Goal: Information Seeking & Learning: Learn about a topic

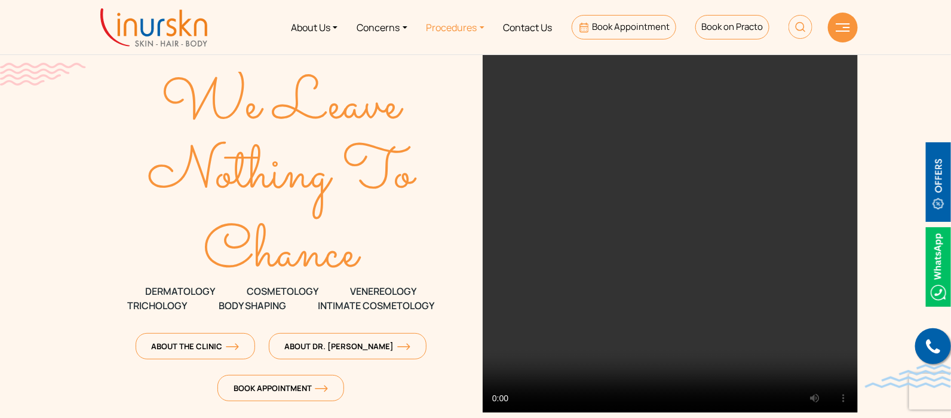
click at [444, 27] on link "Procedures" at bounding box center [455, 27] width 77 height 45
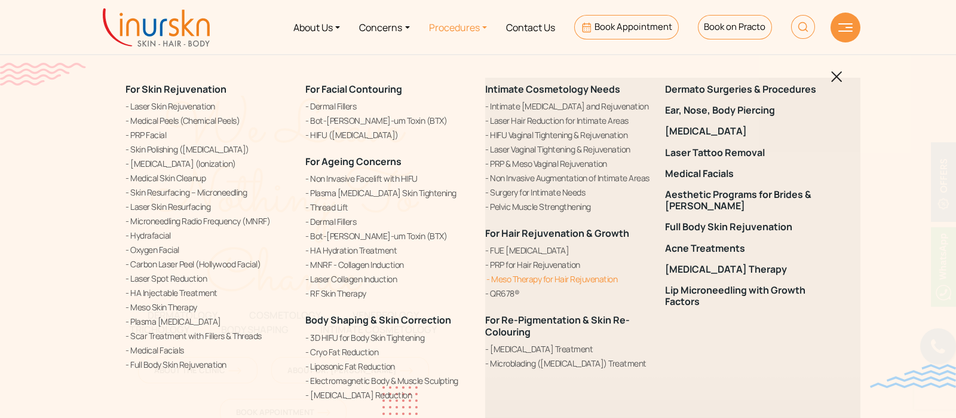
click at [524, 276] on link "Meso Therapy for Hair Rejuvenation" at bounding box center [567, 278] width 165 height 13
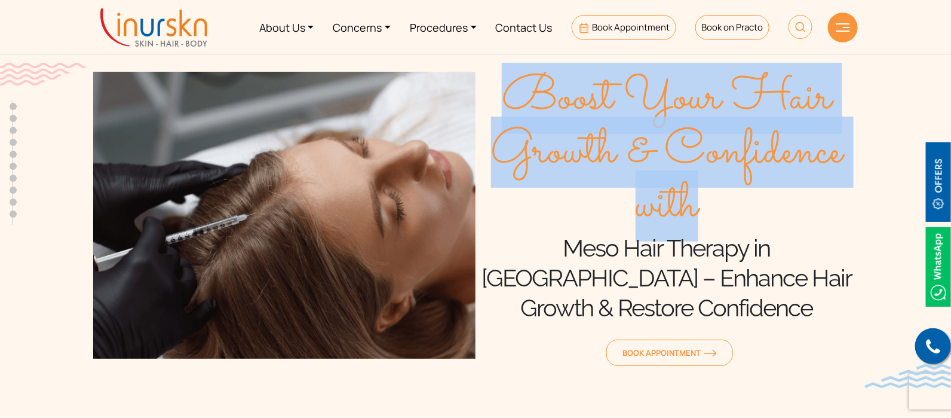
drag, startPoint x: 715, startPoint y: 180, endPoint x: 523, endPoint y: 79, distance: 216.7
click at [523, 79] on span "Boost Your Hair Growth & Confidence with" at bounding box center [667, 152] width 382 height 161
copy span "Boost Your Hair Growth & Confidence with"
click at [707, 194] on span "Boost Your Hair Growth & Confidence with" at bounding box center [667, 152] width 382 height 161
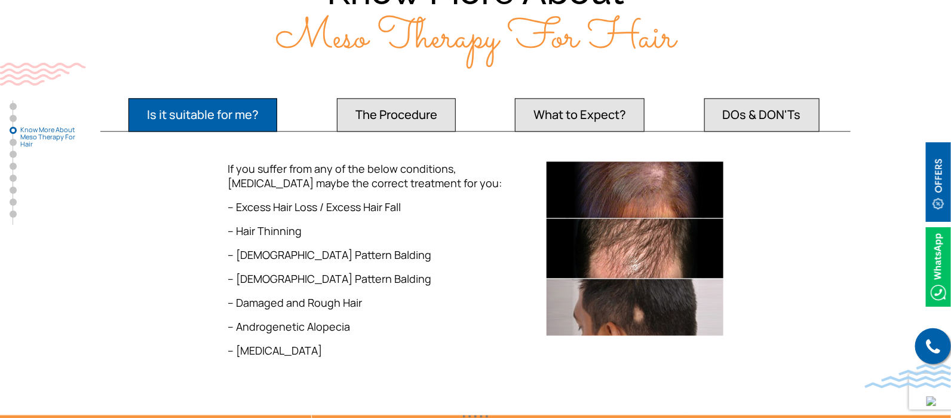
scroll to position [1120, 0]
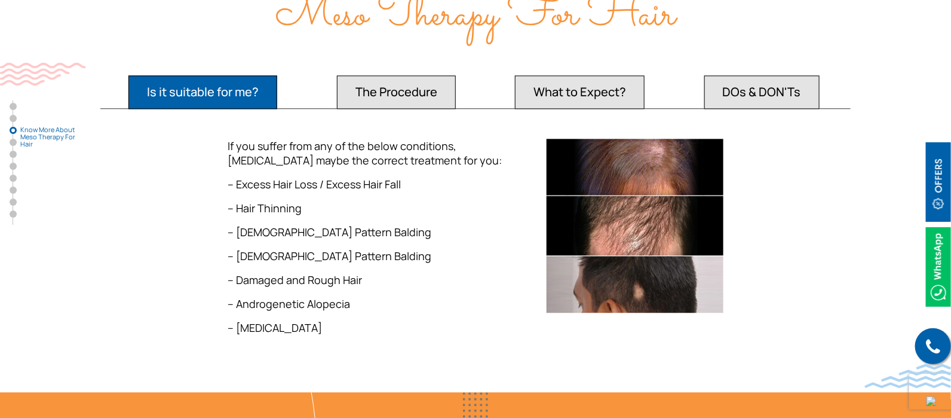
click at [395, 87] on button "The Procedure" at bounding box center [396, 91] width 119 height 33
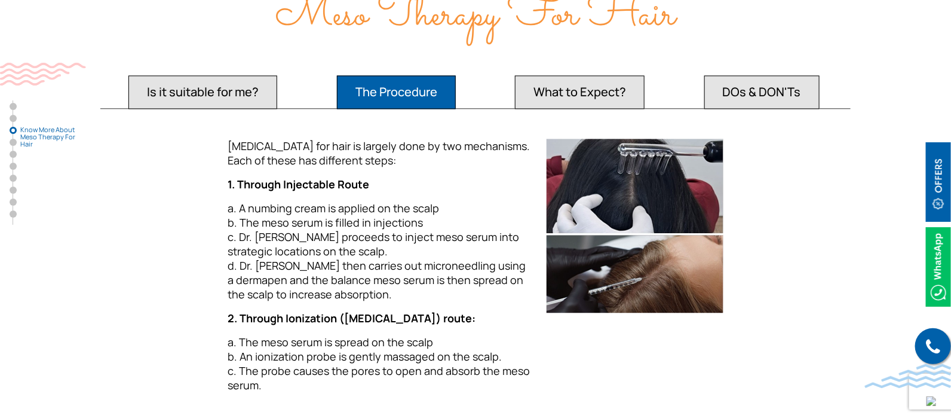
click at [588, 75] on button "What to Expect?" at bounding box center [580, 91] width 130 height 33
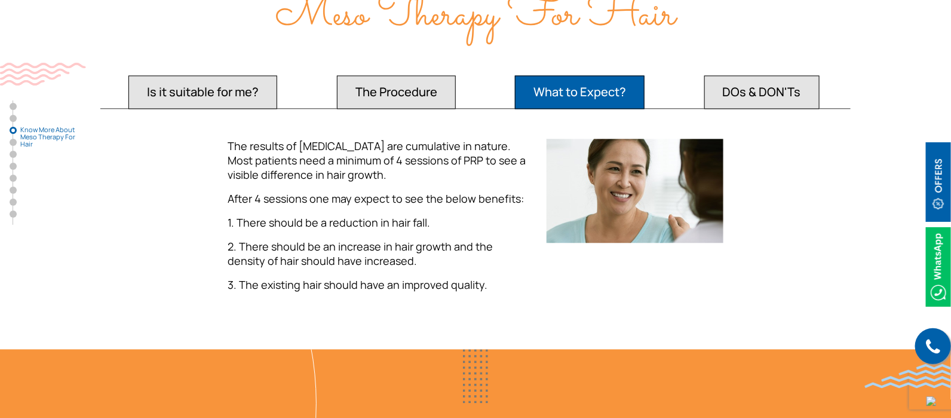
click at [750, 88] on button "DOs & DON'Ts" at bounding box center [761, 91] width 115 height 33
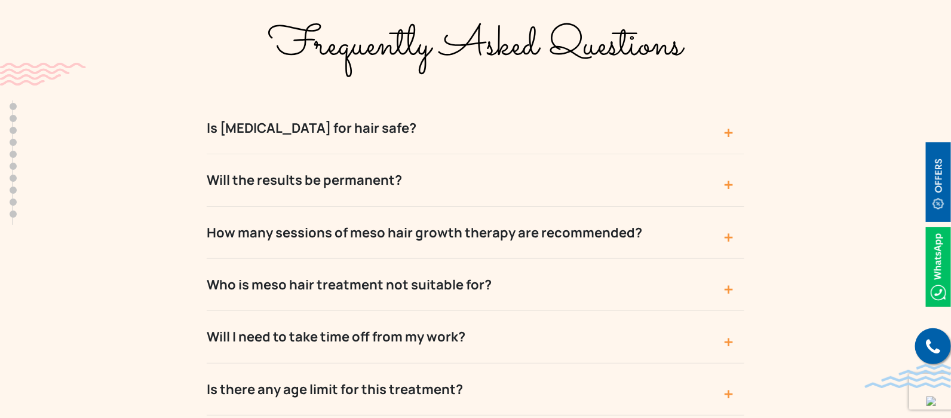
scroll to position [3808, 0]
click at [398, 102] on button "Is Mesotherapy for hair safe?" at bounding box center [476, 128] width 538 height 52
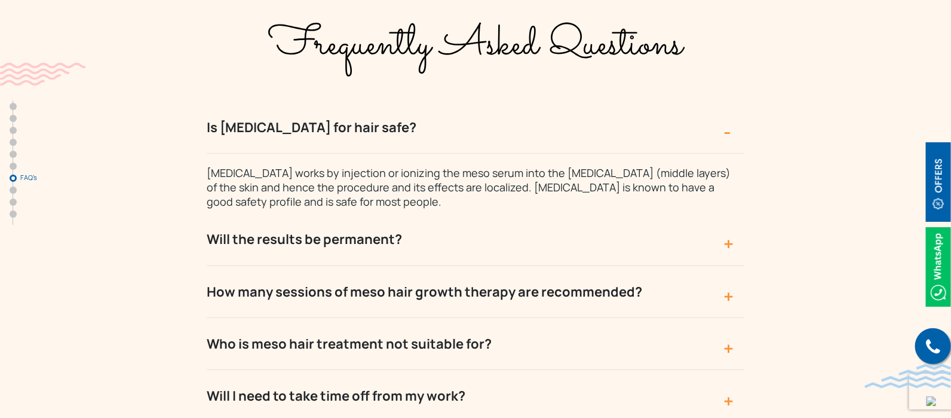
click at [429, 213] on button "Will the results be permanent?" at bounding box center [476, 239] width 538 height 52
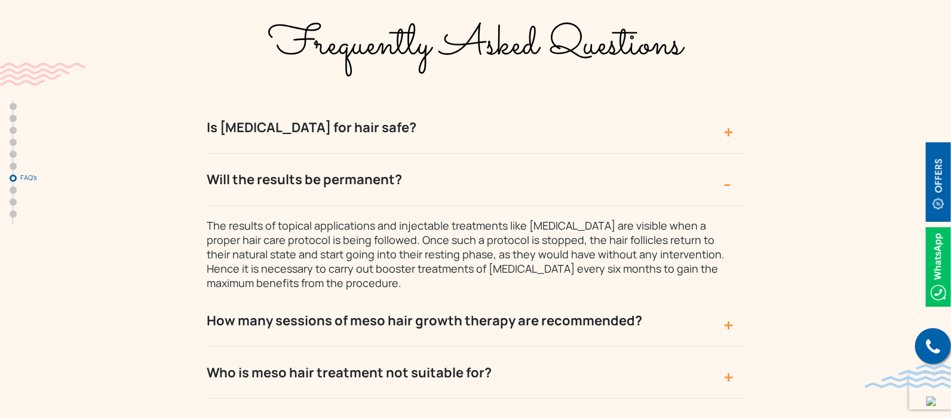
click at [419, 154] on button "Will the results be permanent?" at bounding box center [476, 180] width 538 height 52
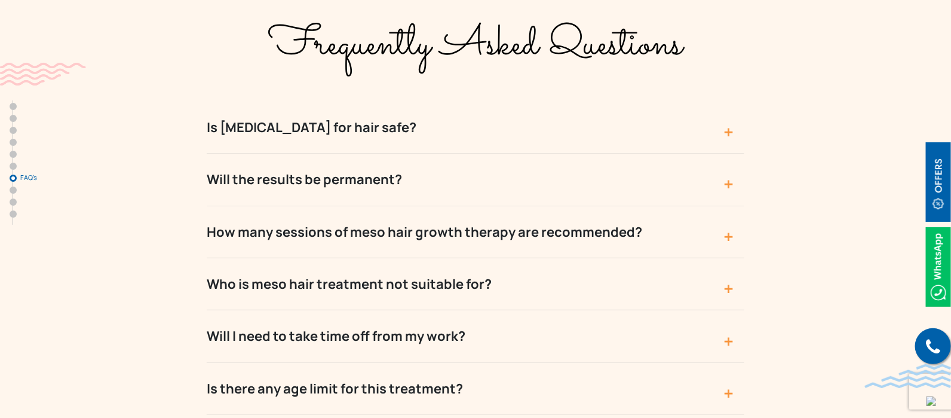
click at [404, 206] on button "How many sessions of meso hair growth therapy are recommended?" at bounding box center [476, 232] width 538 height 52
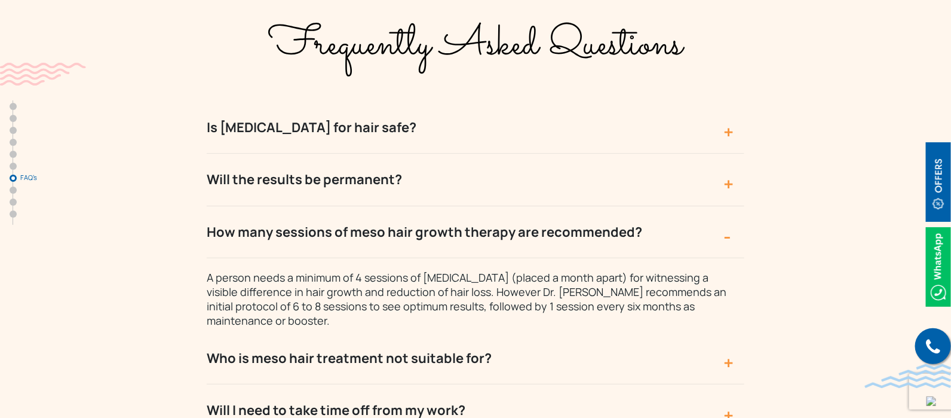
click at [341, 332] on button "Who is meso hair treatment not suitable for?" at bounding box center [476, 358] width 538 height 52
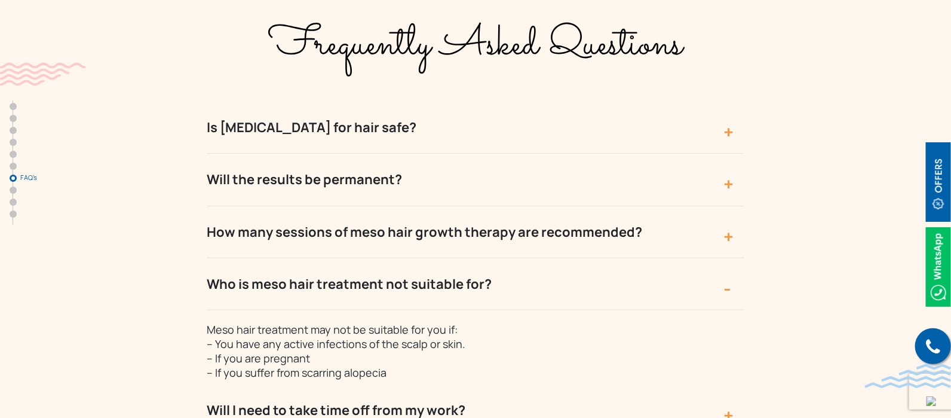
click at [397, 258] on button "Who is meso hair treatment not suitable for?" at bounding box center [476, 284] width 538 height 52
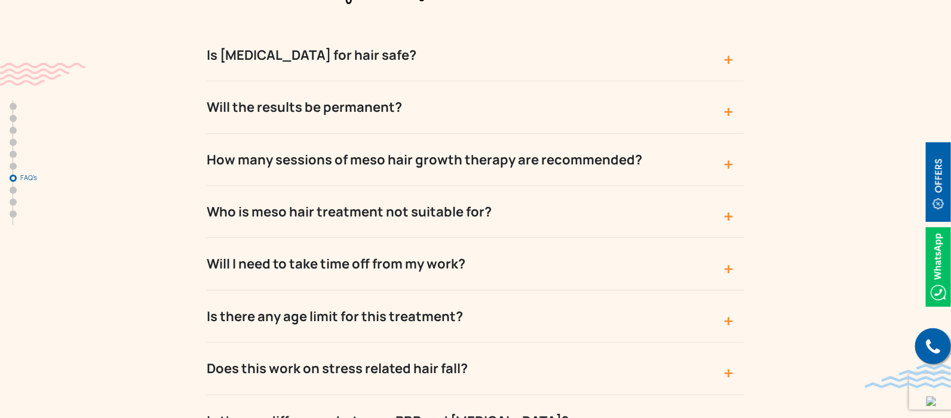
scroll to position [3957, 0]
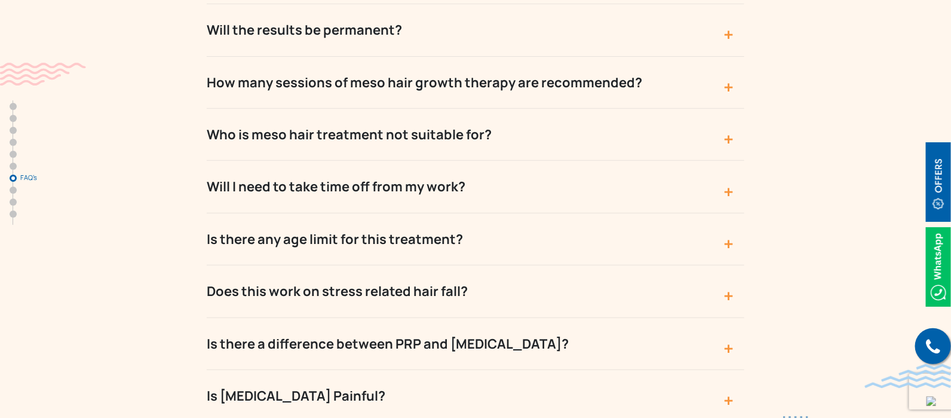
click at [398, 161] on button "Will I need to take time off from my work?" at bounding box center [476, 187] width 538 height 52
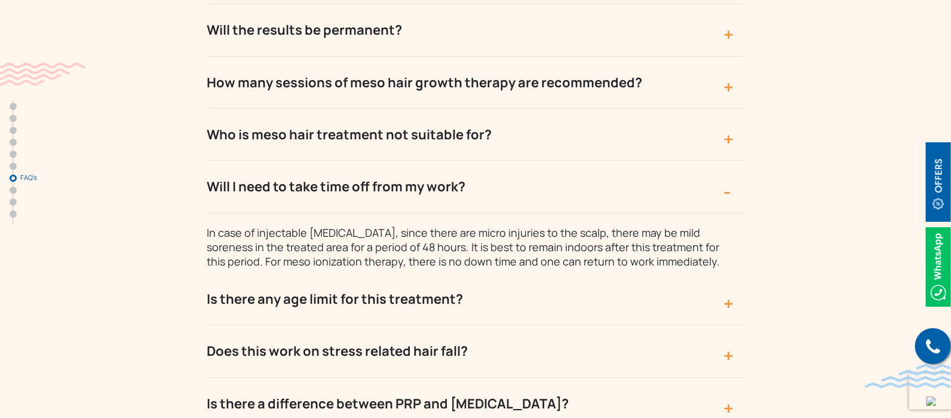
click at [420, 273] on button "Is there any age limit for this treatment?" at bounding box center [476, 299] width 538 height 52
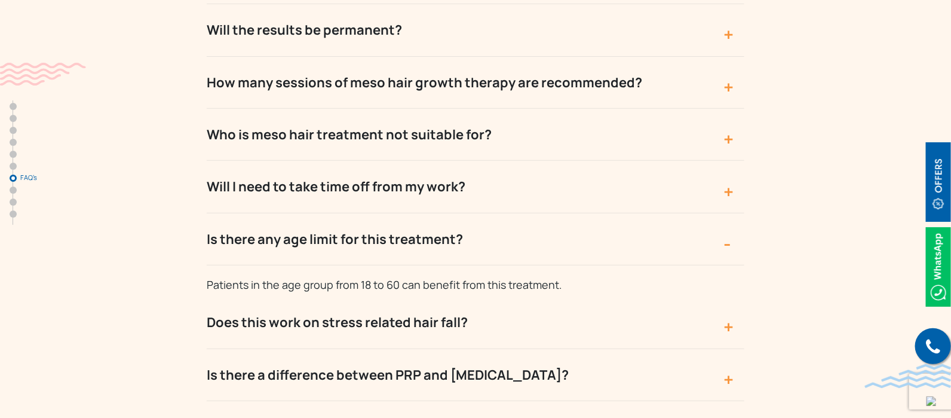
click at [337, 296] on button "Does this work on stress related hair fall?" at bounding box center [476, 322] width 538 height 52
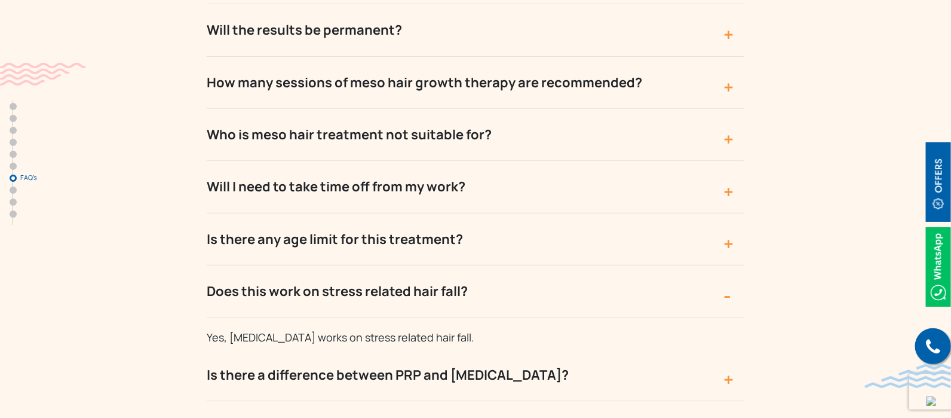
click at [358, 349] on button "Is there a difference between PRP and Mesotherapy?" at bounding box center [476, 375] width 538 height 52
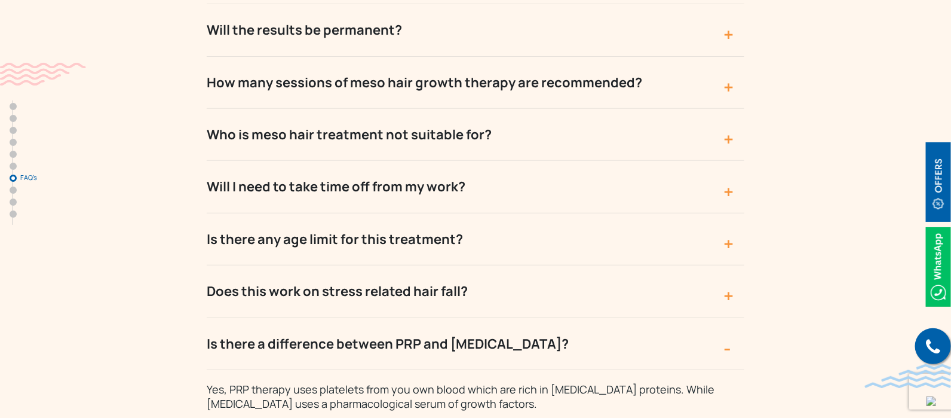
scroll to position [4032, 0]
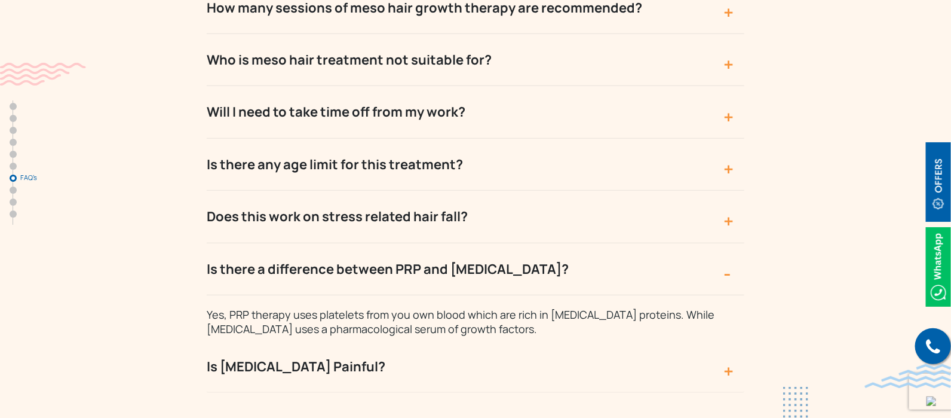
click at [354, 341] on button "Is Mesotherapy Painful?" at bounding box center [476, 367] width 538 height 52
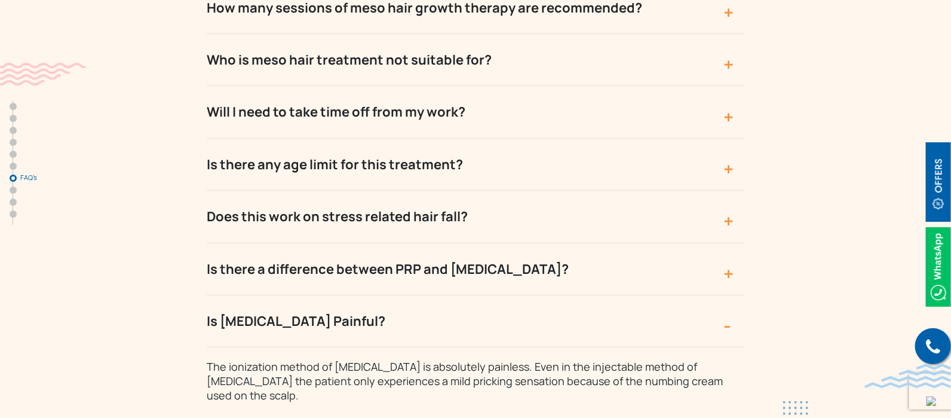
scroll to position [3584, 0]
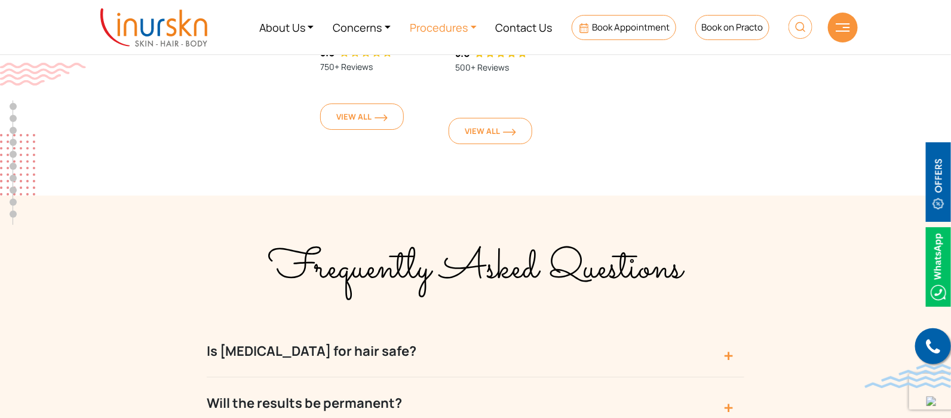
click at [458, 28] on link "Procedures" at bounding box center [443, 27] width 86 height 45
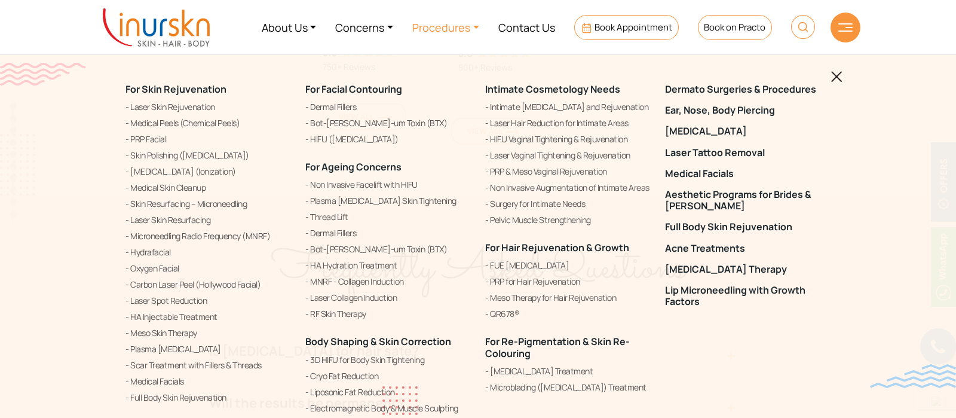
click at [836, 78] on img at bounding box center [836, 76] width 11 height 11
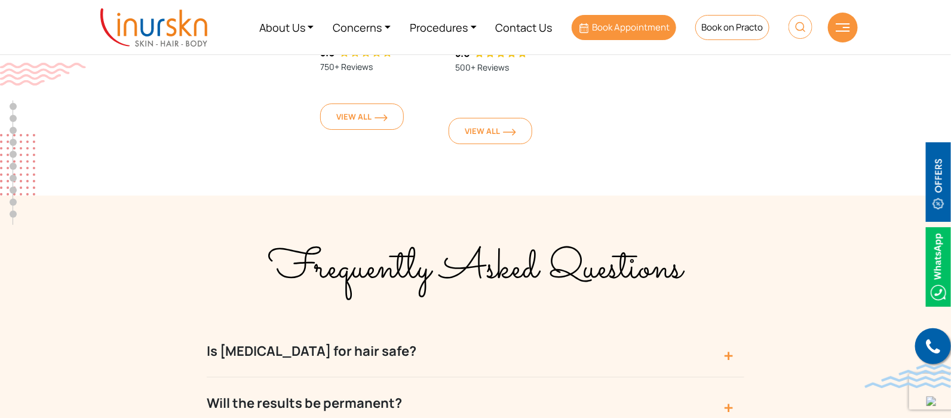
click at [606, 28] on span "Book Appointment" at bounding box center [631, 27] width 78 height 13
click at [606, 29] on span "Book Appointment" at bounding box center [631, 27] width 78 height 13
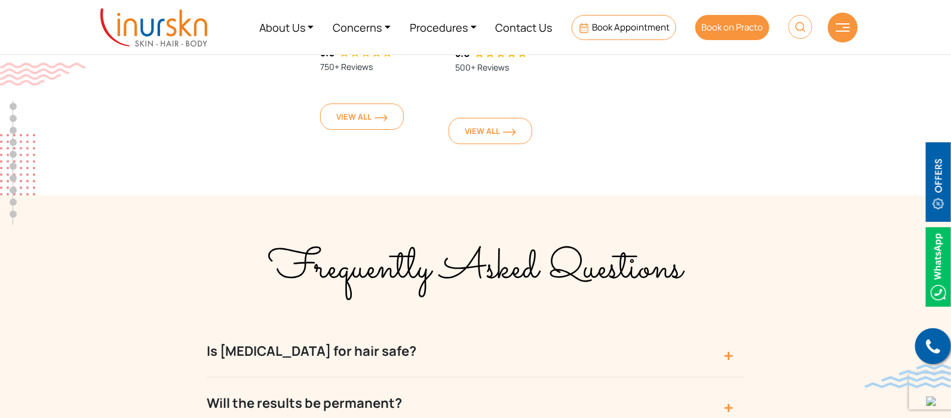
click at [745, 23] on span "Book on Practo" at bounding box center [732, 27] width 62 height 13
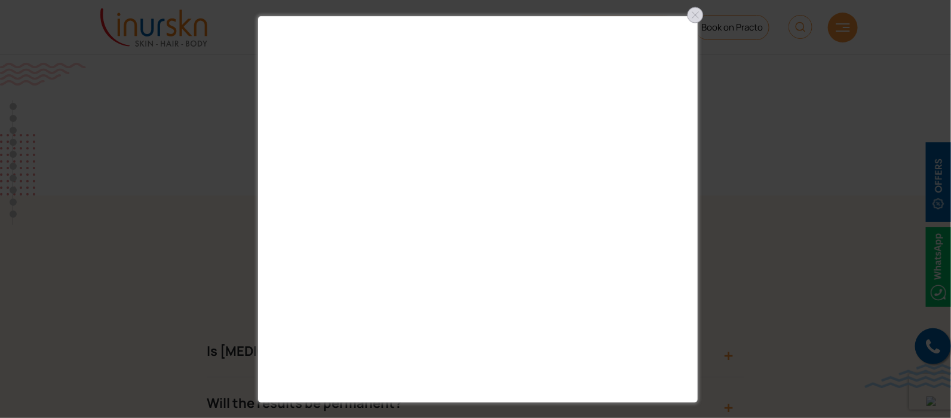
click at [696, 17] on div at bounding box center [695, 14] width 19 height 19
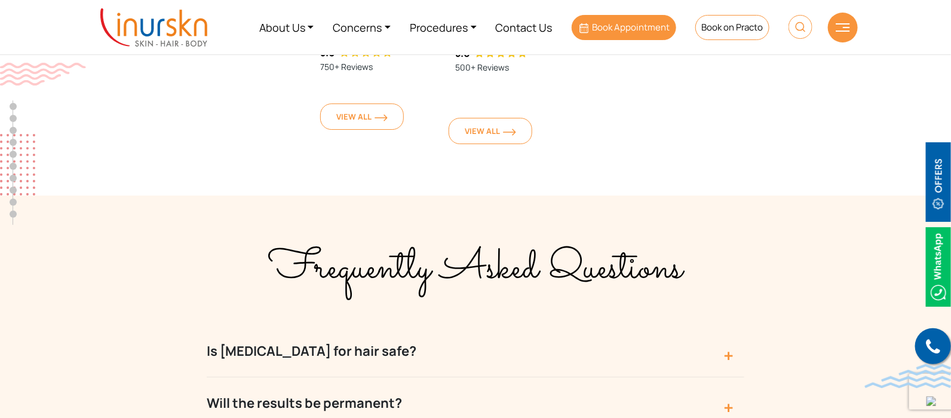
click at [616, 21] on span "Book Appointment" at bounding box center [631, 27] width 78 height 13
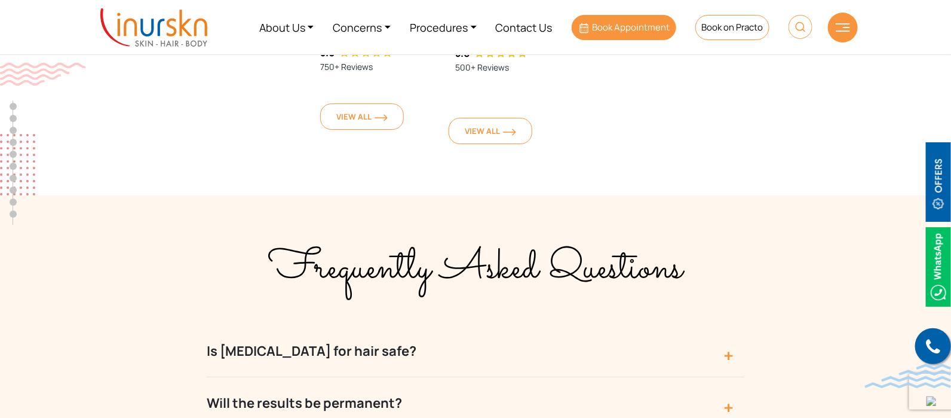
click at [616, 21] on span "Book Appointment" at bounding box center [631, 27] width 78 height 13
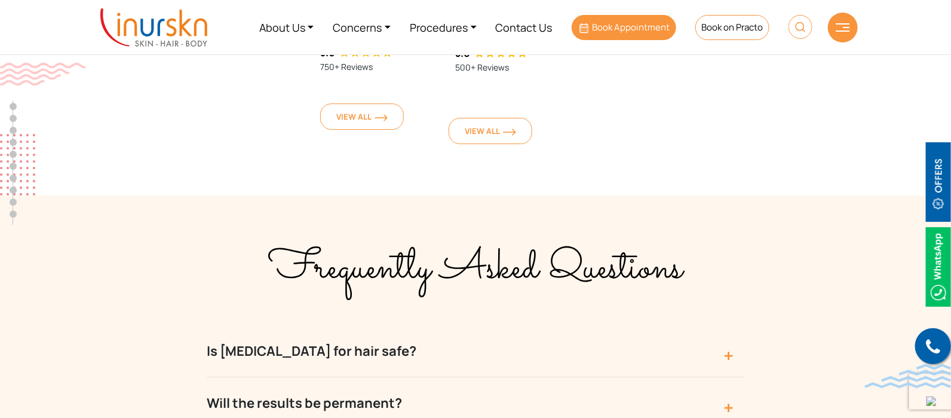
click at [616, 21] on span "Book Appointment" at bounding box center [631, 27] width 78 height 13
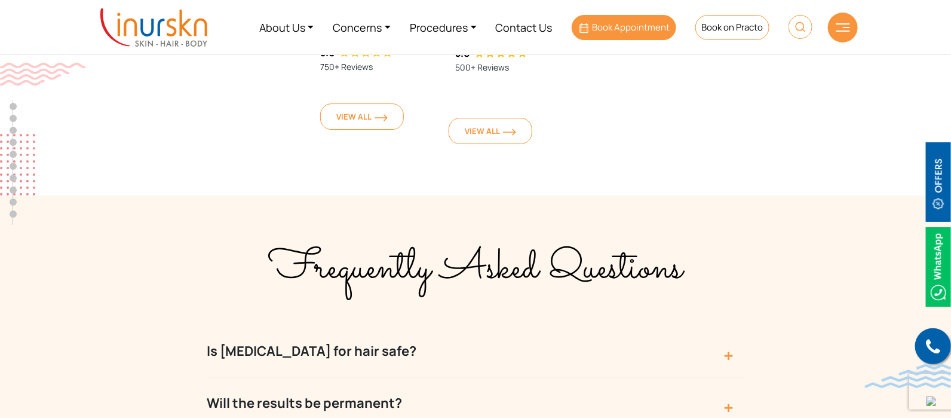
click at [616, 21] on span "Book Appointment" at bounding box center [631, 27] width 78 height 13
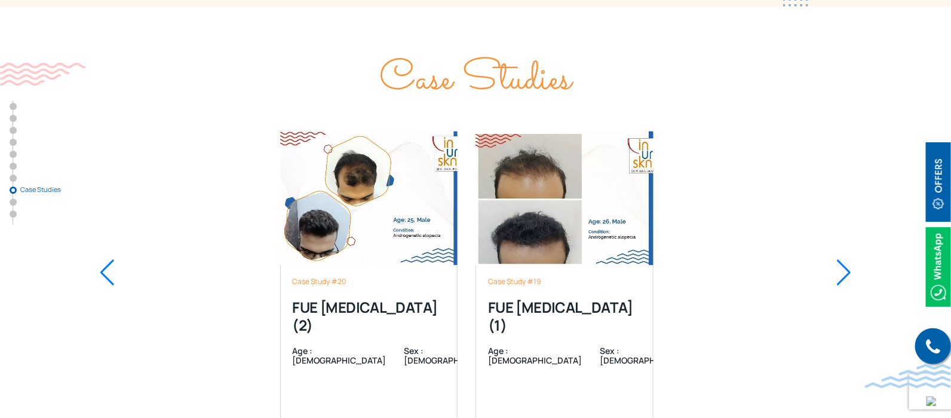
scroll to position [4181, 0]
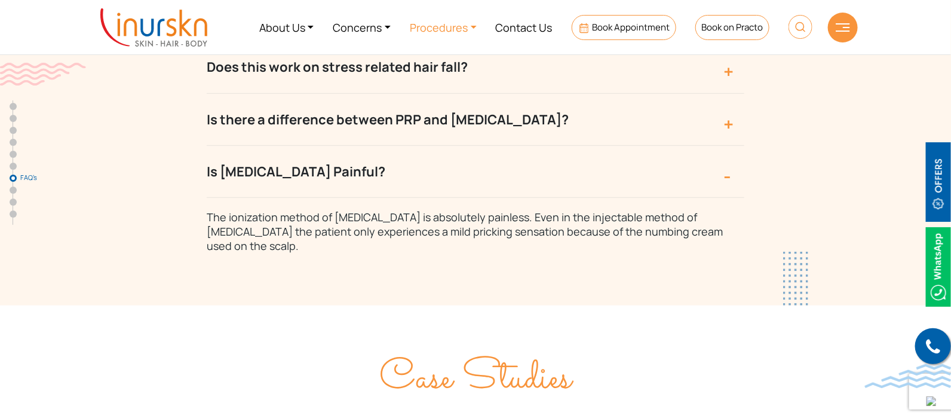
click at [433, 28] on link "Procedures" at bounding box center [443, 27] width 86 height 45
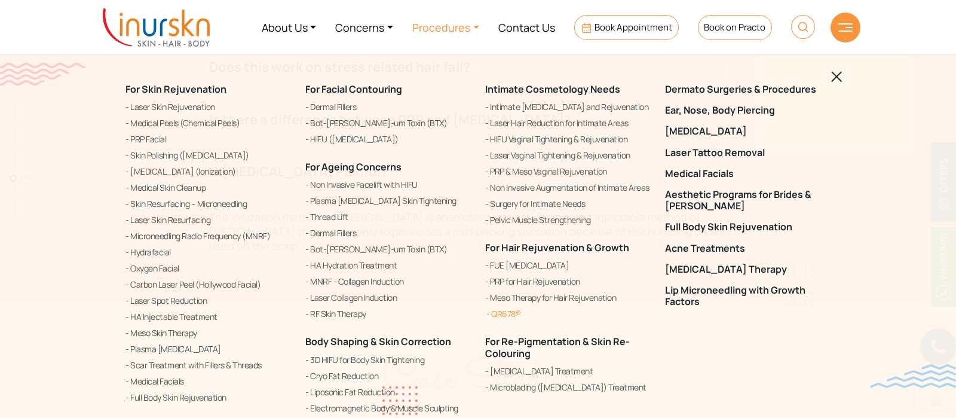
click at [504, 309] on link "QR678®" at bounding box center [567, 313] width 165 height 14
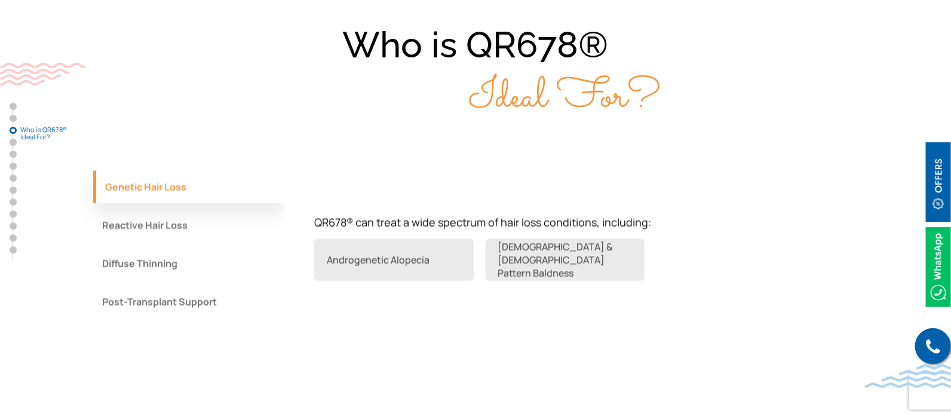
scroll to position [896, 0]
click at [192, 208] on button "Reactive Hair Loss" at bounding box center [188, 224] width 191 height 32
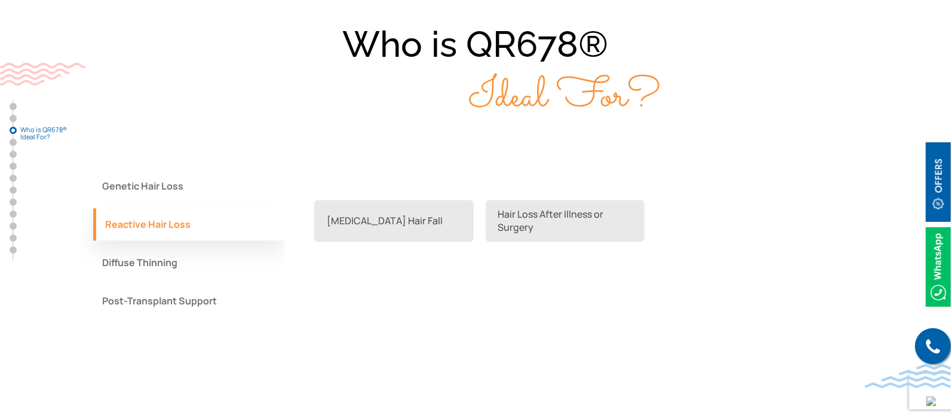
click at [143, 247] on button "Diffuse Thinning" at bounding box center [188, 263] width 191 height 32
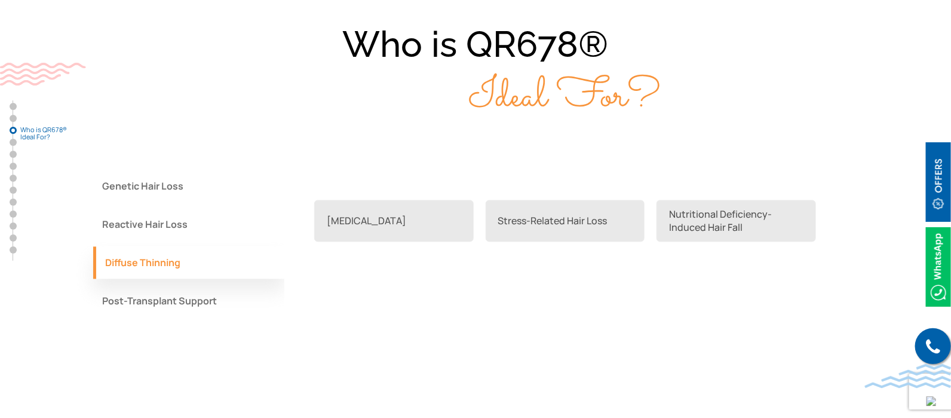
click at [151, 285] on button "Post-Transplant Support" at bounding box center [188, 301] width 191 height 32
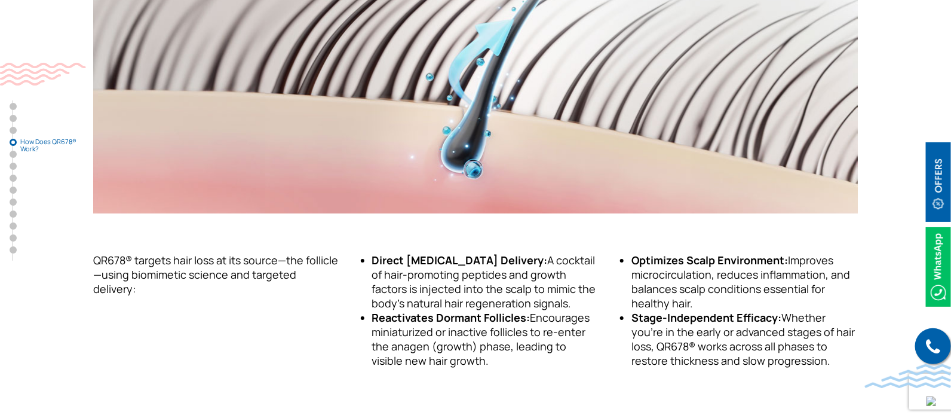
scroll to position [1494, 0]
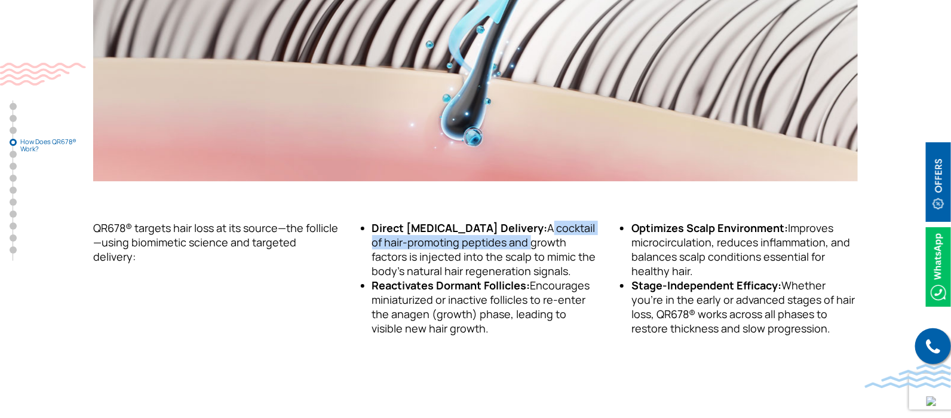
drag, startPoint x: 532, startPoint y: 183, endPoint x: 514, endPoint y: 200, distance: 24.5
click at [514, 220] on li "Direct Growth Factor Delivery: A cocktail of hair-promoting peptides and growth…" at bounding box center [485, 248] width 226 height 57
copy li "A cocktail of hair-promoting peptides and"
drag, startPoint x: 535, startPoint y: 189, endPoint x: 533, endPoint y: 178, distance: 11.4
click at [535, 220] on li "Direct Growth Factor Delivery: A cocktail of hair-promoting peptides and growth…" at bounding box center [485, 248] width 226 height 57
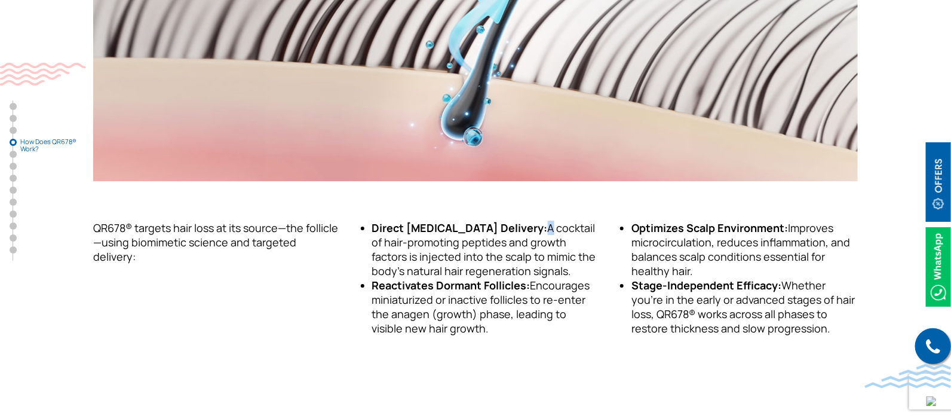
click at [529, 220] on li "Direct Growth Factor Delivery: A cocktail of hair-promoting peptides and growth…" at bounding box center [485, 248] width 226 height 57
click at [548, 220] on li "Direct Growth Factor Delivery: A cocktail of hair-promoting peptides and growth…" at bounding box center [485, 248] width 226 height 57
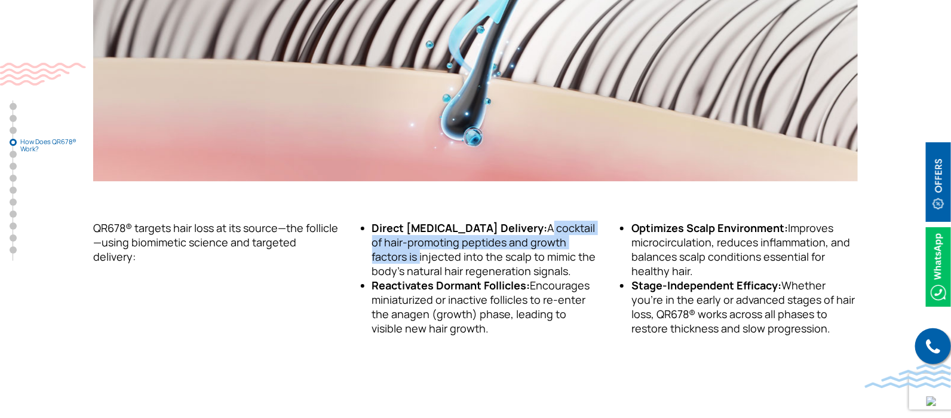
drag, startPoint x: 531, startPoint y: 183, endPoint x: 379, endPoint y: 211, distance: 154.3
click at [379, 220] on li "Direct Growth Factor Delivery: A cocktail of hair-promoting peptides and growth…" at bounding box center [485, 248] width 226 height 57
copy li "A cocktail of hair-promoting peptides and growth factors is"
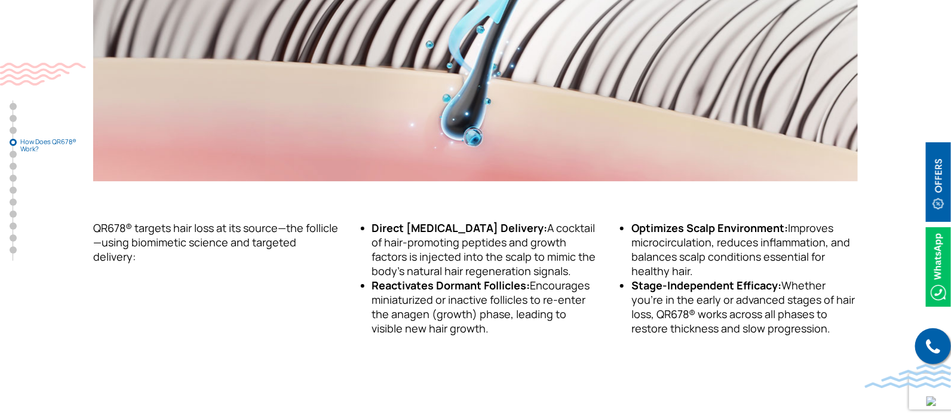
click at [563, 278] on li "Reactivates Dormant Follicles: Encourages miniaturized or inactive follicles to…" at bounding box center [485, 306] width 226 height 57
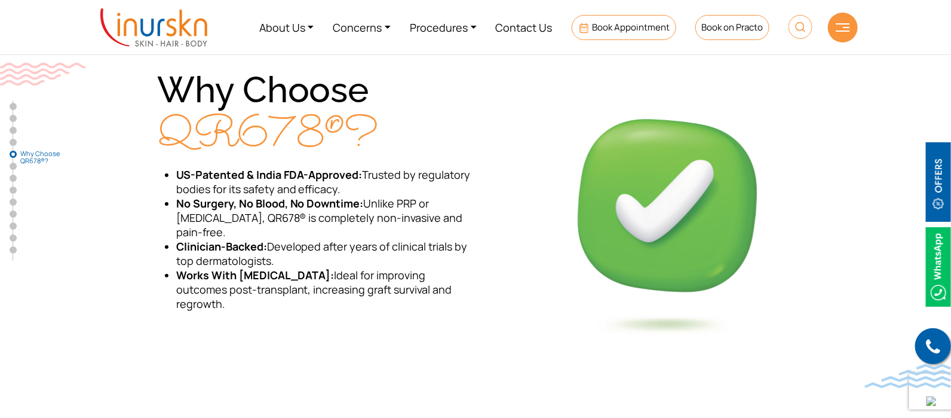
scroll to position [1792, 0]
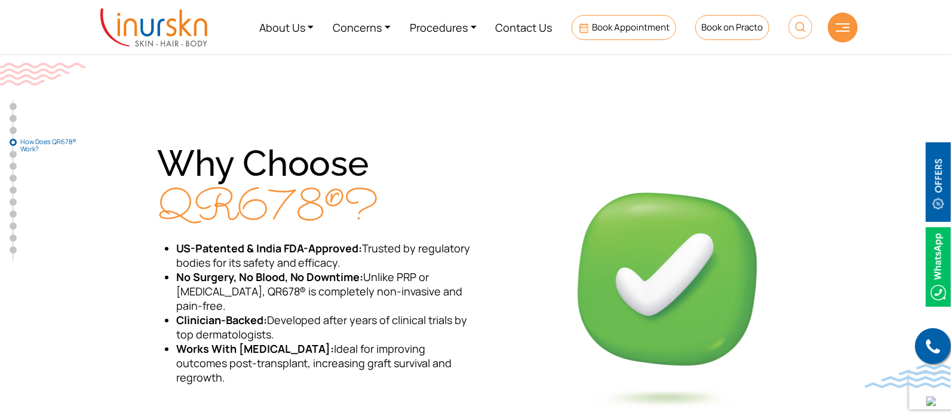
drag, startPoint x: 452, startPoint y: 316, endPoint x: 173, endPoint y: 309, distance: 279.1
click at [173, 309] on ul "US-Patented & India FDA-Approved: Trusted by regulatory bodies for its safety a…" at bounding box center [316, 312] width 318 height 143
copy li "Works With Hair Transplants: Ideal for improving outcomes post-transplant, incr…"
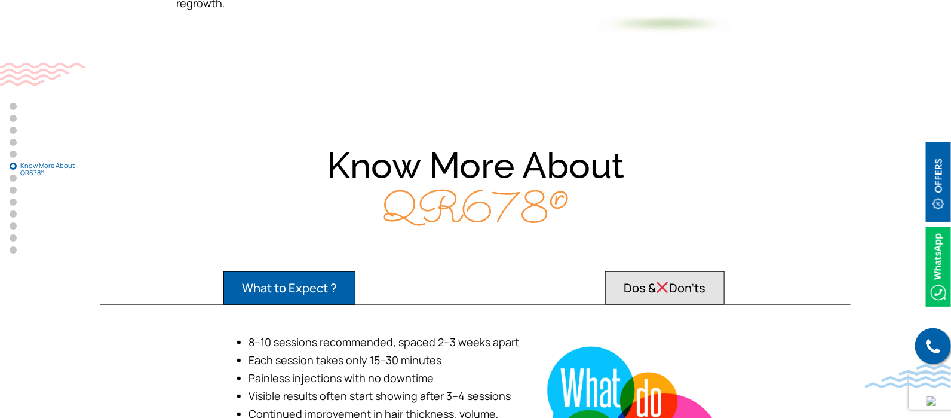
scroll to position [2240, 0]
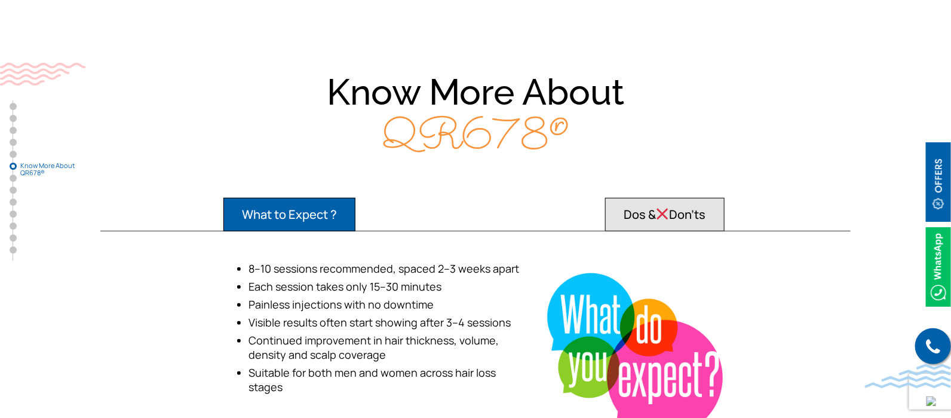
click at [505, 297] on li "Painless injections with no downtime" at bounding box center [390, 304] width 283 height 15
click at [654, 198] on button "Dos & Don’ts" at bounding box center [664, 214] width 119 height 33
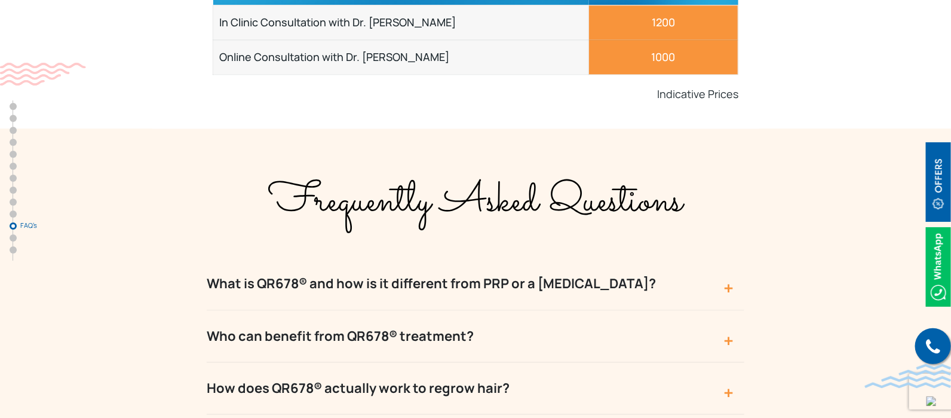
scroll to position [5027, 0]
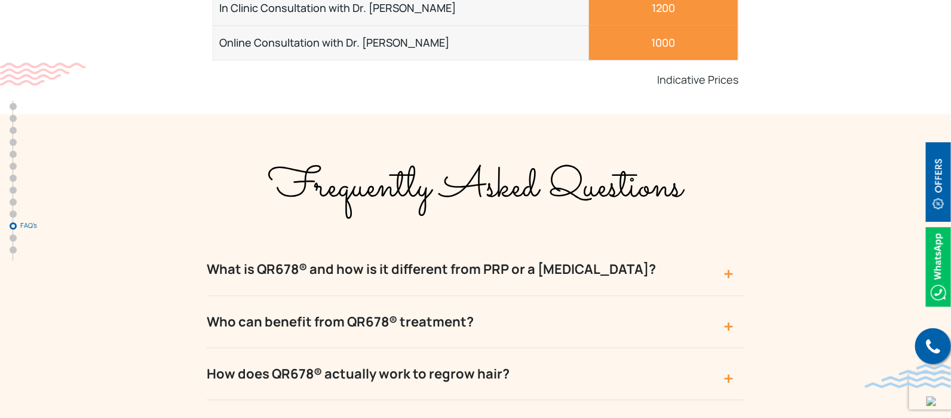
click at [483, 243] on button "What is QR678® and how is it different from PRP or a hair transplant?" at bounding box center [476, 269] width 538 height 52
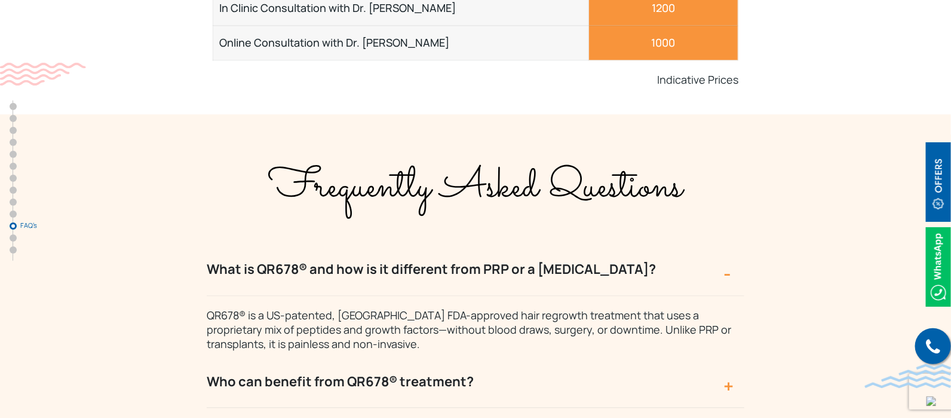
click at [379, 355] on button "Who can benefit from QR678® treatment?" at bounding box center [476, 381] width 538 height 52
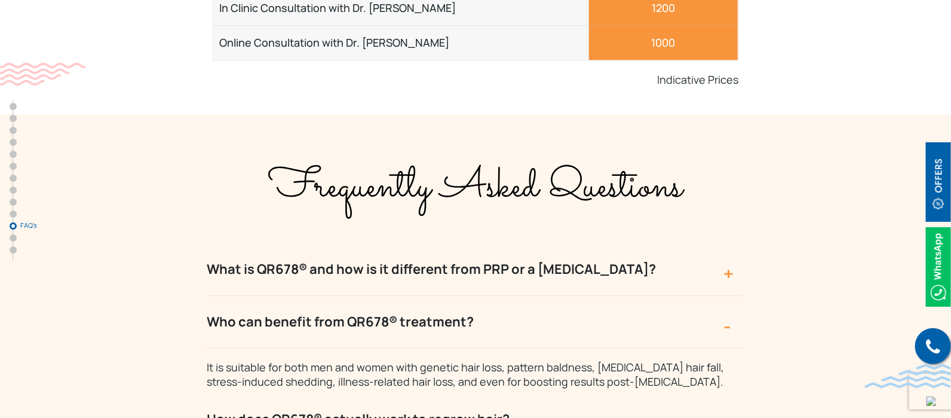
scroll to position [5102, 0]
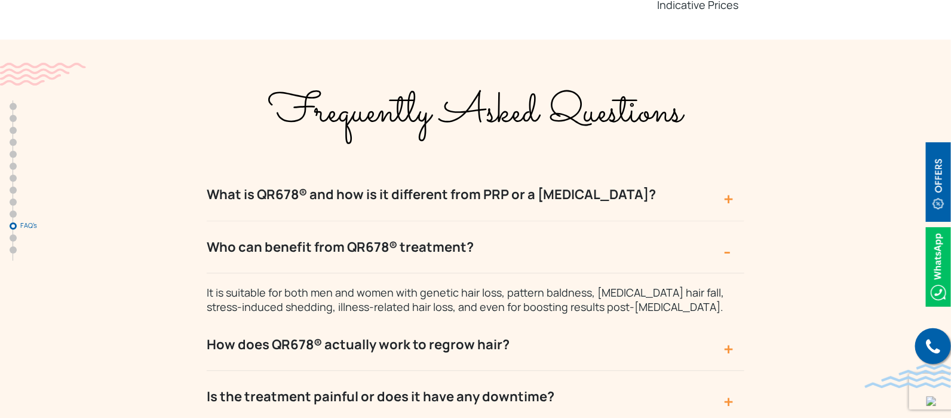
click at [406, 318] on button "How does QR678® actually work to regrow hair?" at bounding box center [476, 344] width 538 height 52
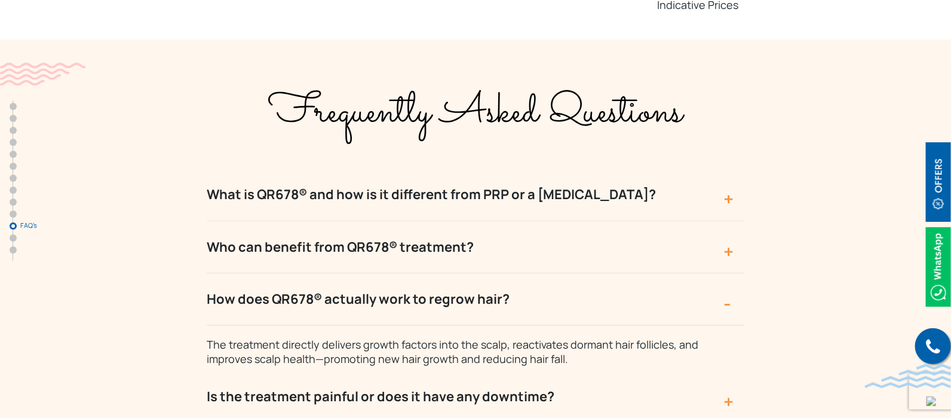
click at [619, 370] on button "Is the treatment painful or does it have any downtime?" at bounding box center [476, 396] width 538 height 52
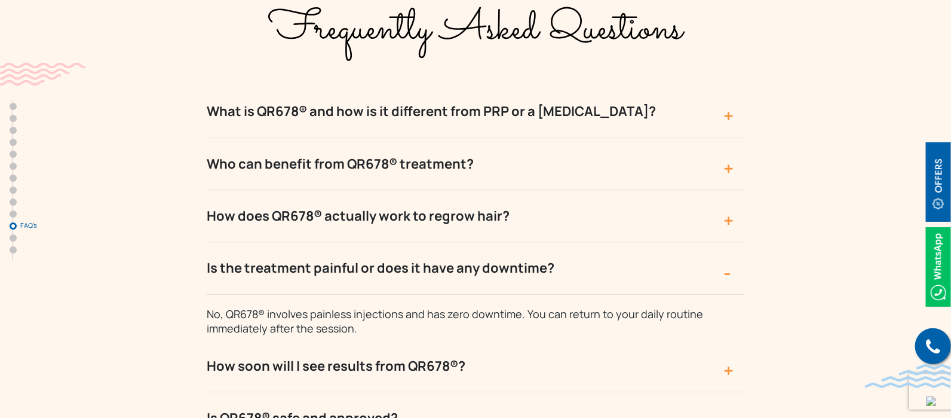
scroll to position [5186, 0]
click at [541, 391] on button "Is QR678® safe and approved?" at bounding box center [476, 417] width 538 height 52
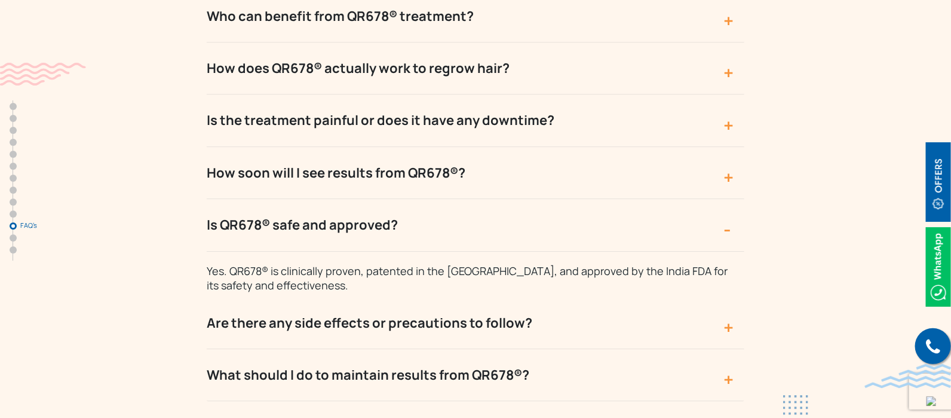
scroll to position [5335, 0]
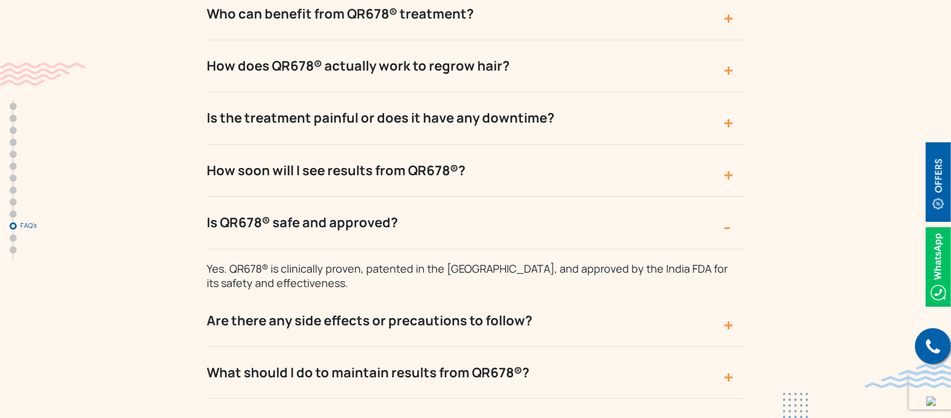
click at [492, 295] on button "Are there any side effects or precautions to follow?" at bounding box center [476, 321] width 538 height 52
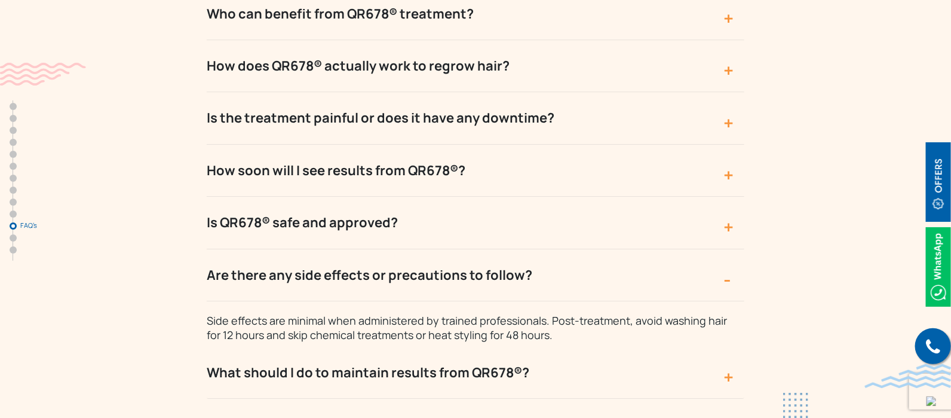
scroll to position [5341, 0]
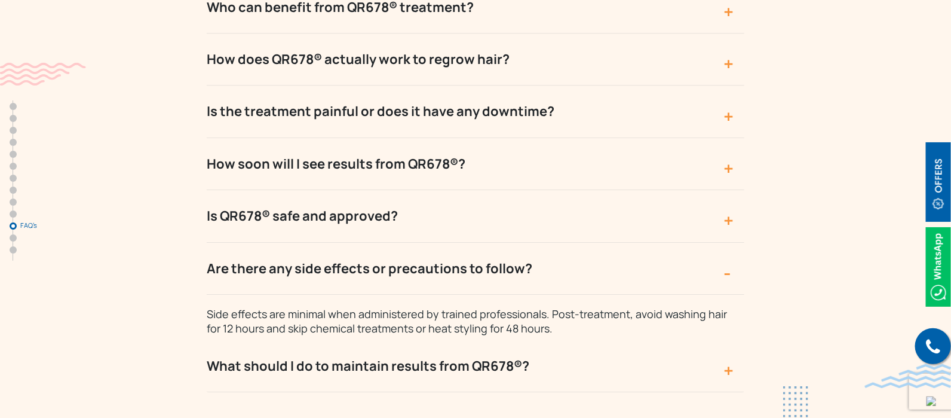
click at [397, 340] on button "What should I do to maintain results from QR678®?" at bounding box center [476, 366] width 538 height 52
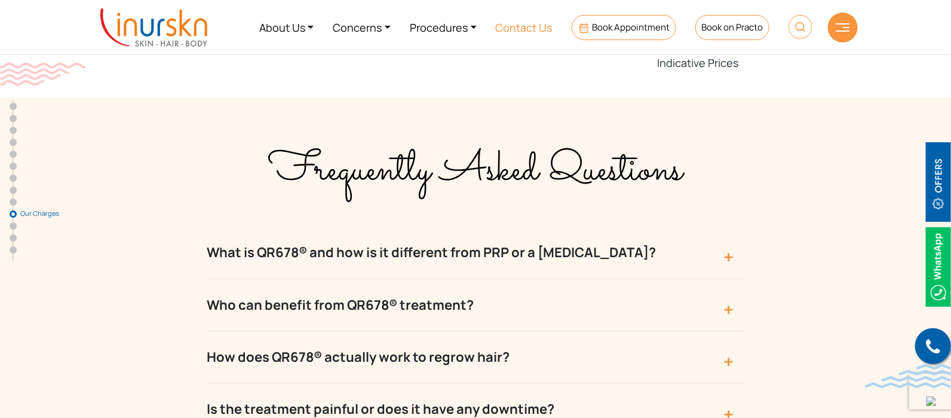
scroll to position [4893, 0]
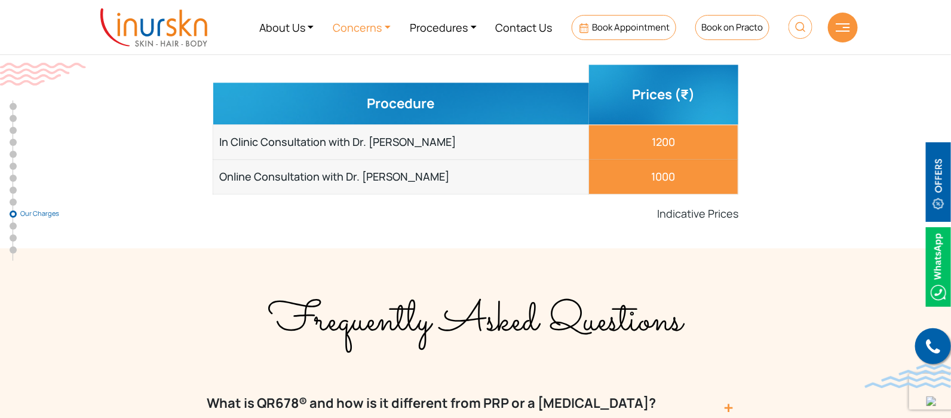
click at [364, 30] on link "Concerns" at bounding box center [361, 27] width 77 height 45
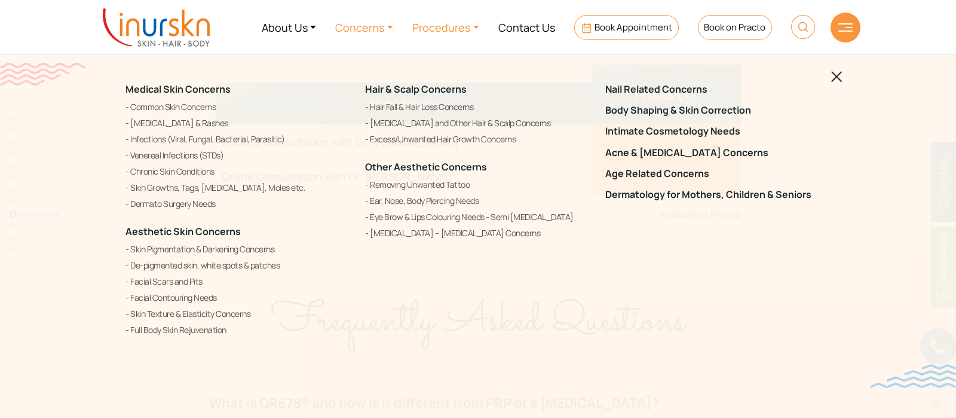
click at [455, 26] on link "Procedures" at bounding box center [446, 27] width 86 height 45
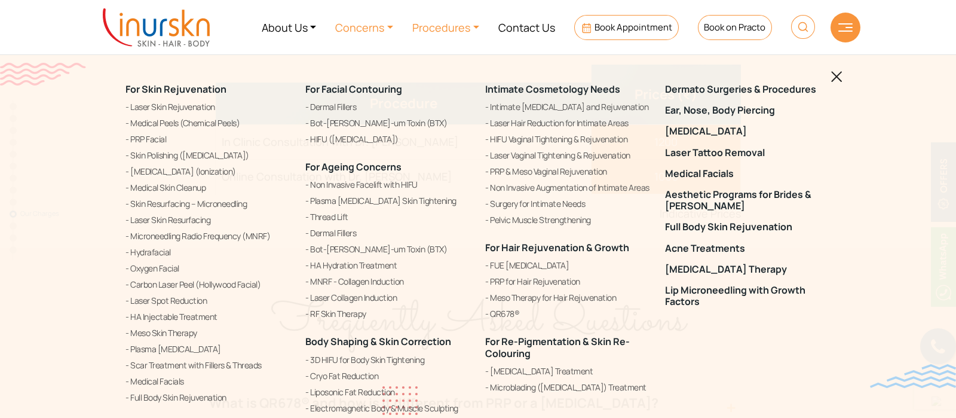
click at [377, 24] on link "Concerns" at bounding box center [364, 27] width 77 height 45
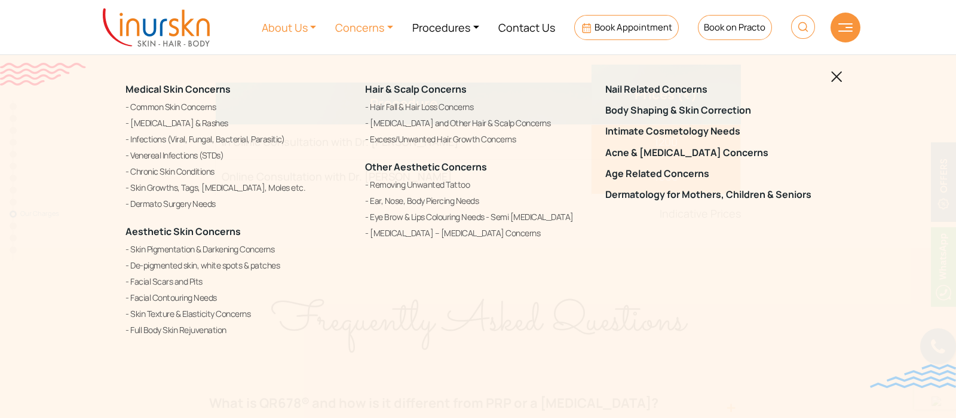
click at [293, 27] on link "About Us" at bounding box center [289, 27] width 74 height 45
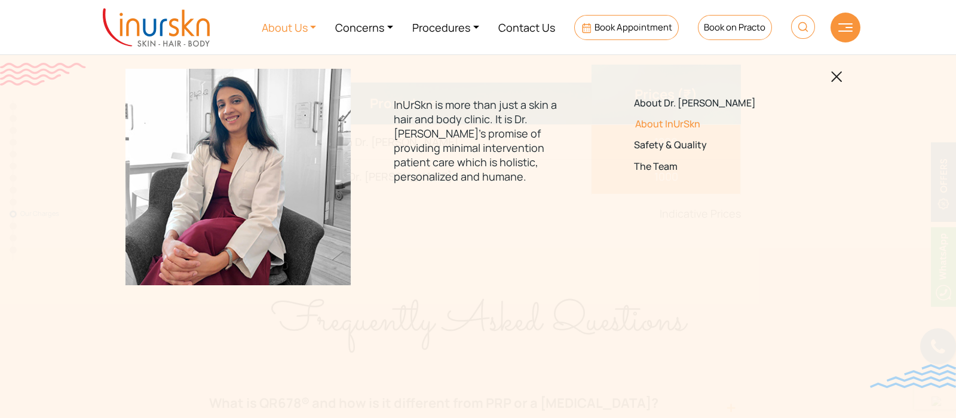
click at [674, 126] on link "About InUrSkn" at bounding box center [718, 123] width 168 height 11
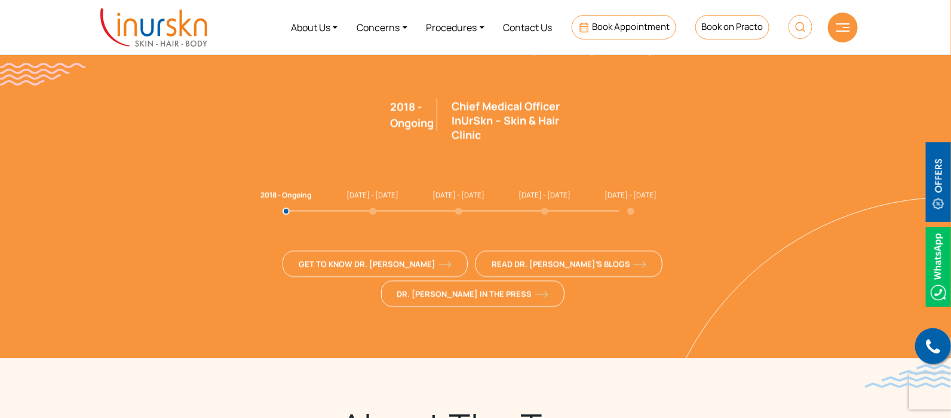
scroll to position [3687, 0]
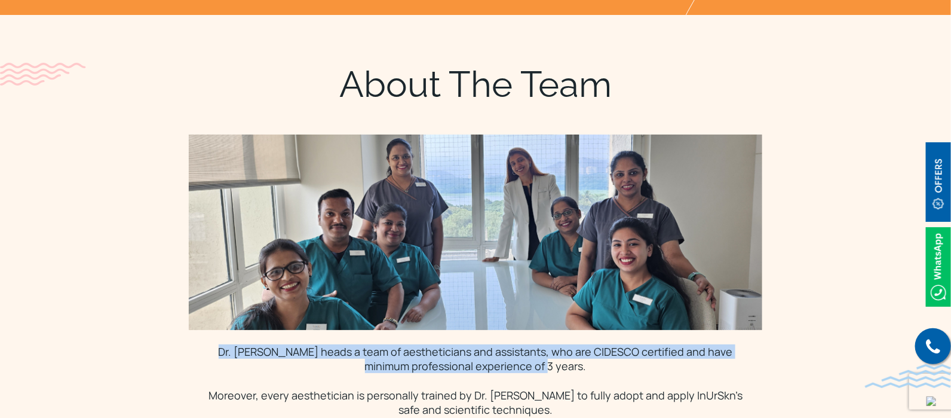
drag, startPoint x: 584, startPoint y: 295, endPoint x: 227, endPoint y: 287, distance: 357.4
click at [227, 344] on p "Dr. [PERSON_NAME] heads a team of aestheticians and assistants, who are CIDESCO…" at bounding box center [475, 358] width 545 height 29
copy p "Dr. [PERSON_NAME] heads a team of aestheticians and assistants, who are CIDESCO…"
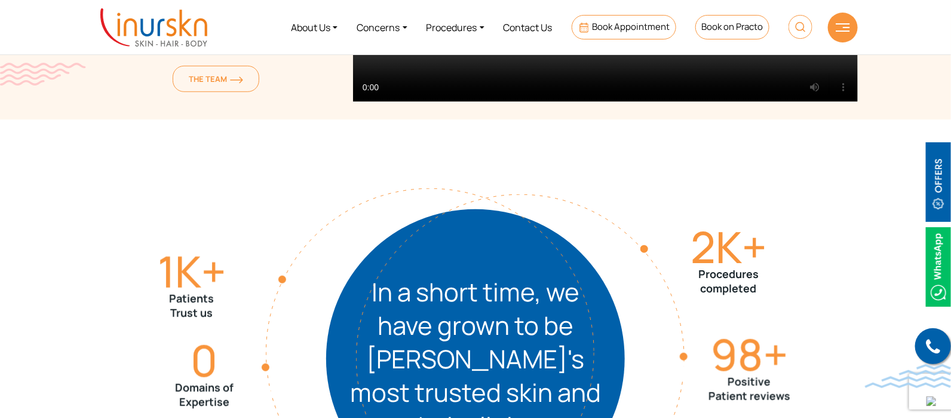
scroll to position [304, 0]
